Goal: Transaction & Acquisition: Purchase product/service

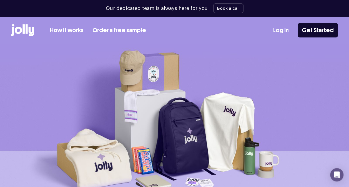
click at [125, 29] on link "Order a free sample" at bounding box center [120, 30] width 54 height 9
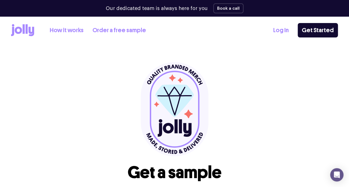
click at [25, 36] on icon at bounding box center [22, 30] width 23 height 12
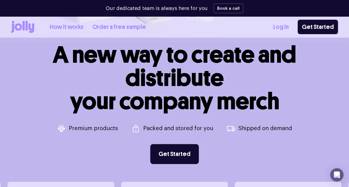
scroll to position [250, 0]
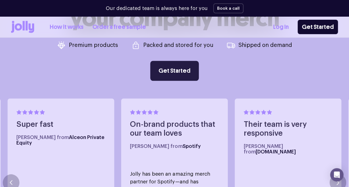
click at [183, 71] on link "Get Started" at bounding box center [174, 71] width 49 height 20
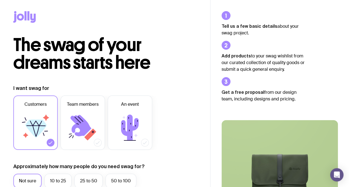
click at [34, 123] on icon at bounding box center [36, 124] width 12 height 6
click at [0, 0] on input "Customers" at bounding box center [0, 0] width 0 height 0
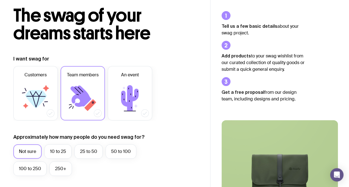
scroll to position [83, 0]
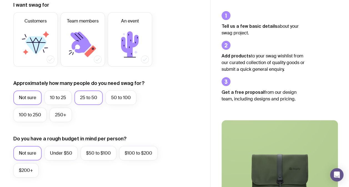
click at [84, 99] on label "25 to 50" at bounding box center [88, 98] width 28 height 14
click at [0, 0] on input "25 to 50" at bounding box center [0, 0] width 0 height 0
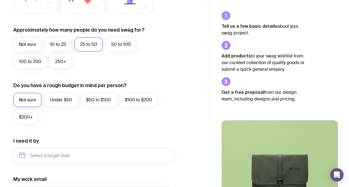
scroll to position [139, 0]
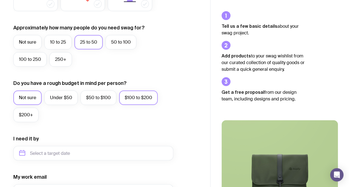
click at [127, 97] on label "$100 to $200" at bounding box center [138, 98] width 39 height 14
click at [0, 0] on input "$100 to $200" at bounding box center [0, 0] width 0 height 0
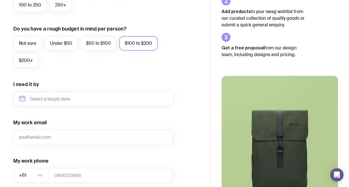
scroll to position [195, 0]
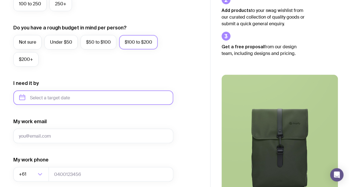
click at [29, 99] on input "text" at bounding box center [93, 98] width 160 height 14
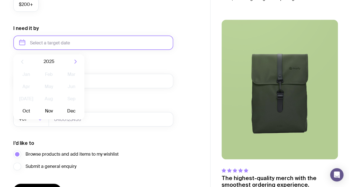
scroll to position [250, 0]
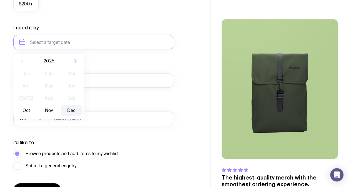
click at [74, 110] on button "Dec" at bounding box center [71, 110] width 20 height 11
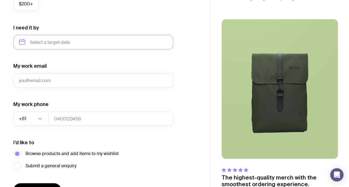
type input "December 2025"
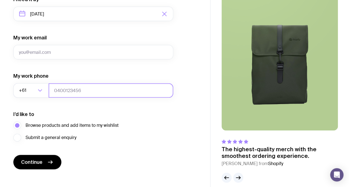
scroll to position [285, 0]
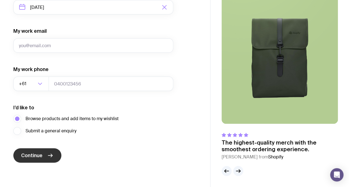
click at [35, 157] on span "Continue" at bounding box center [31, 155] width 21 height 7
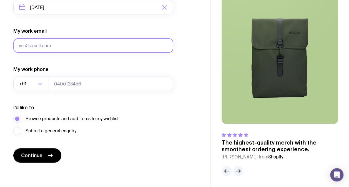
click at [46, 48] on input "My work email" at bounding box center [93, 45] width 160 height 14
type input "belinda@indigitise.com.au"
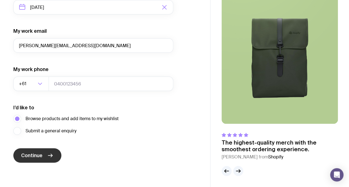
click at [34, 162] on button "Continue" at bounding box center [37, 155] width 48 height 14
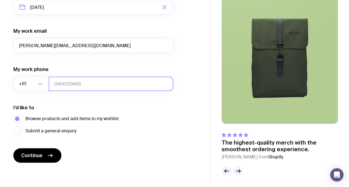
click at [81, 86] on input "tel" at bounding box center [111, 84] width 125 height 14
click at [63, 83] on input "tel" at bounding box center [111, 84] width 125 height 14
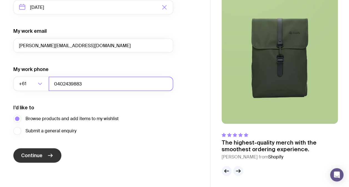
type input "0402439883"
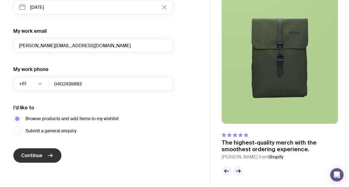
click at [45, 157] on button "Continue" at bounding box center [37, 155] width 48 height 14
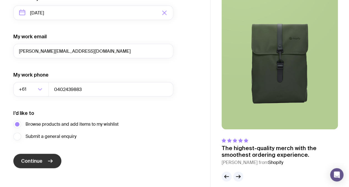
click at [32, 161] on span "Continue" at bounding box center [31, 161] width 21 height 7
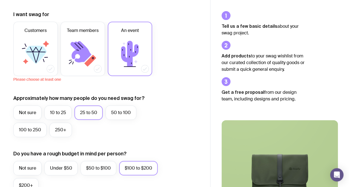
scroll to position [13, 0]
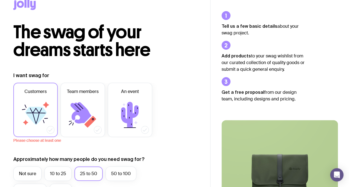
click at [32, 105] on icon at bounding box center [35, 114] width 33 height 33
click at [0, 0] on input "Customers" at bounding box center [0, 0] width 0 height 0
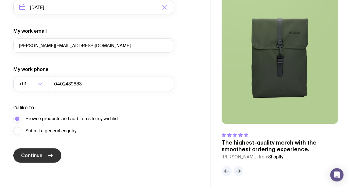
click at [41, 153] on span "Continue" at bounding box center [31, 155] width 21 height 7
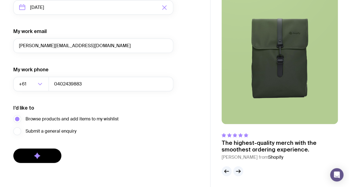
scroll to position [285, 0]
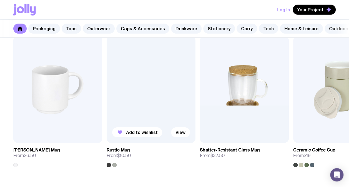
scroll to position [834, 0]
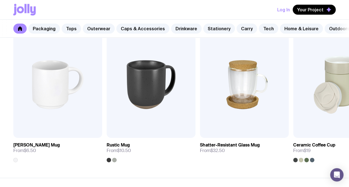
drag, startPoint x: 168, startPoint y: 171, endPoint x: 111, endPoint y: 170, distance: 57.8
click at [111, 170] on section "Drinkware See all Add to wishlist View Stella Stackable Mug From $6.50 Add to w…" at bounding box center [174, 87] width 349 height 181
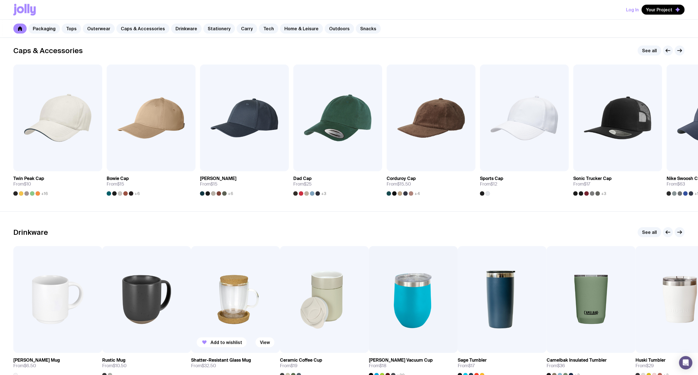
scroll to position [684, 0]
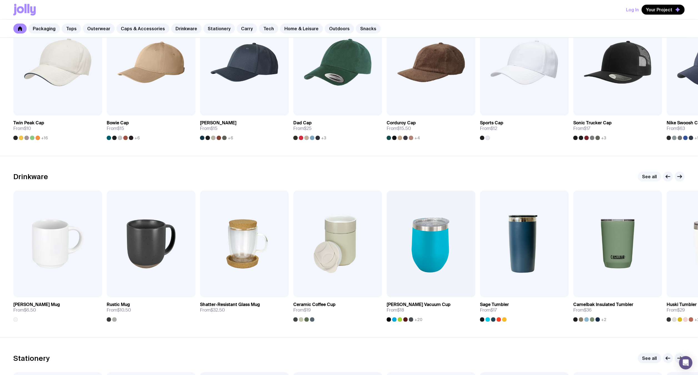
click at [349, 175] on link "See all" at bounding box center [650, 176] width 24 height 10
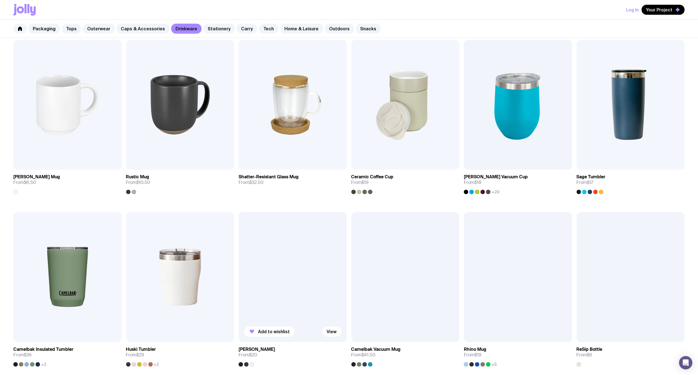
scroll to position [147, 0]
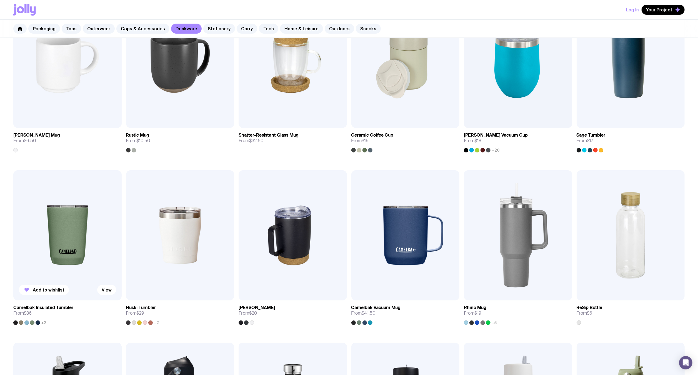
click at [77, 187] on img at bounding box center [67, 235] width 108 height 130
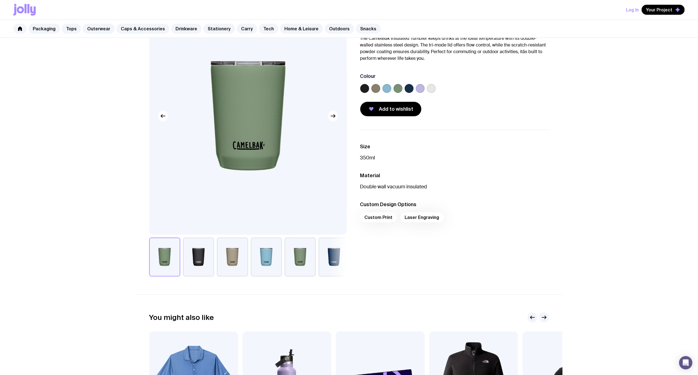
scroll to position [56, 0]
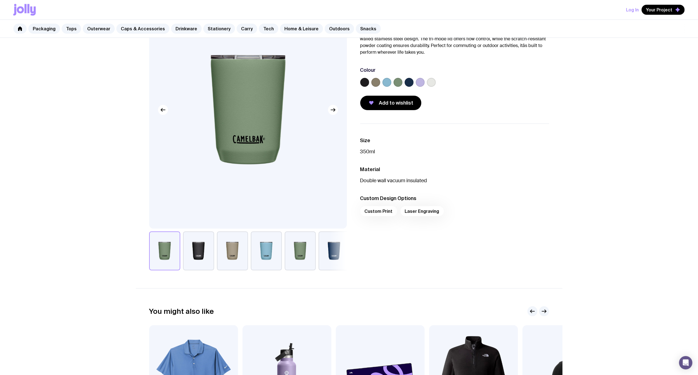
click at [349, 83] on label at bounding box center [431, 82] width 9 height 9
click at [0, 0] on input "radio" at bounding box center [0, 0] width 0 height 0
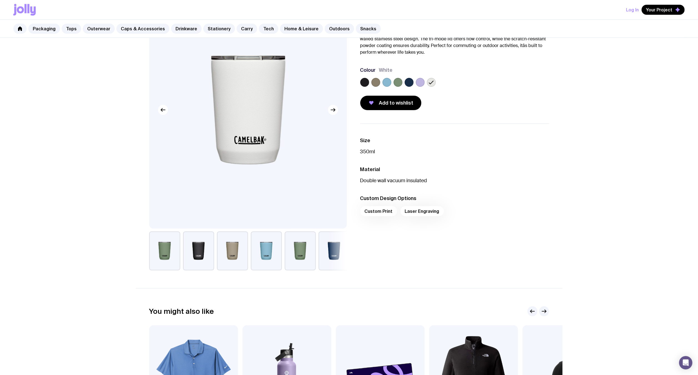
scroll to position [0, 0]
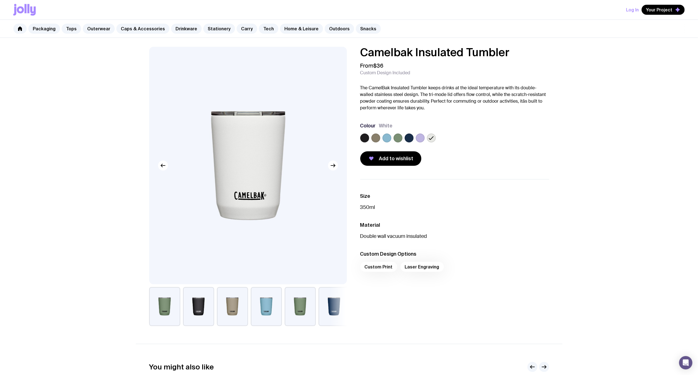
click at [349, 135] on label at bounding box center [420, 137] width 9 height 9
click at [0, 0] on input "radio" at bounding box center [0, 0] width 0 height 0
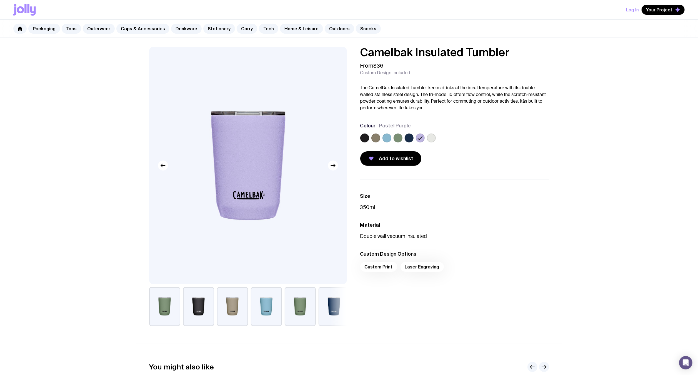
click at [349, 138] on label at bounding box center [431, 137] width 9 height 9
click at [0, 0] on input "radio" at bounding box center [0, 0] width 0 height 0
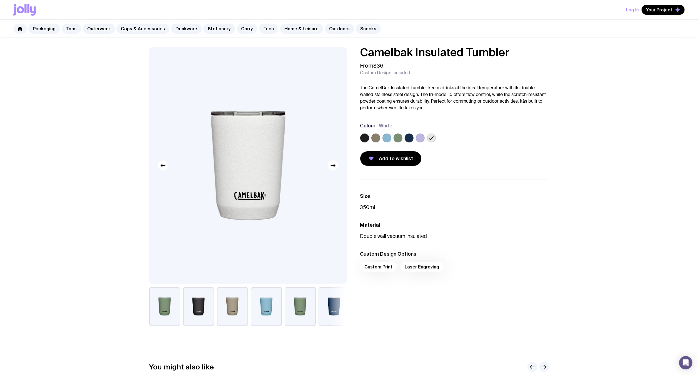
click at [349, 140] on label at bounding box center [387, 137] width 9 height 9
click at [0, 0] on input "radio" at bounding box center [0, 0] width 0 height 0
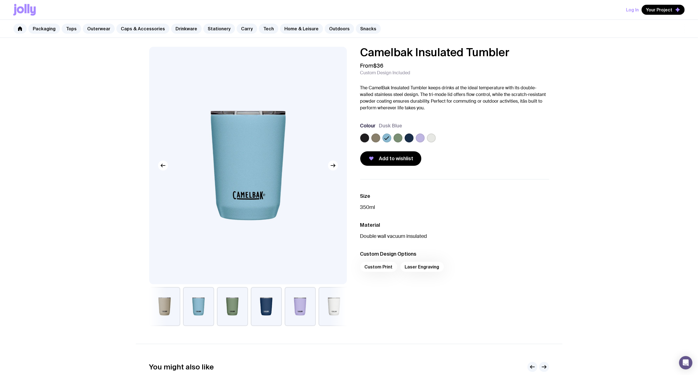
click at [349, 136] on label at bounding box center [431, 137] width 9 height 9
click at [0, 0] on input "radio" at bounding box center [0, 0] width 0 height 0
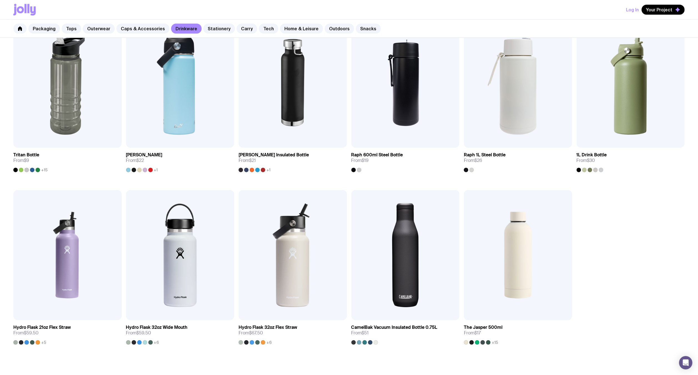
scroll to position [536, 0]
